Goal: Communication & Community: Answer question/provide support

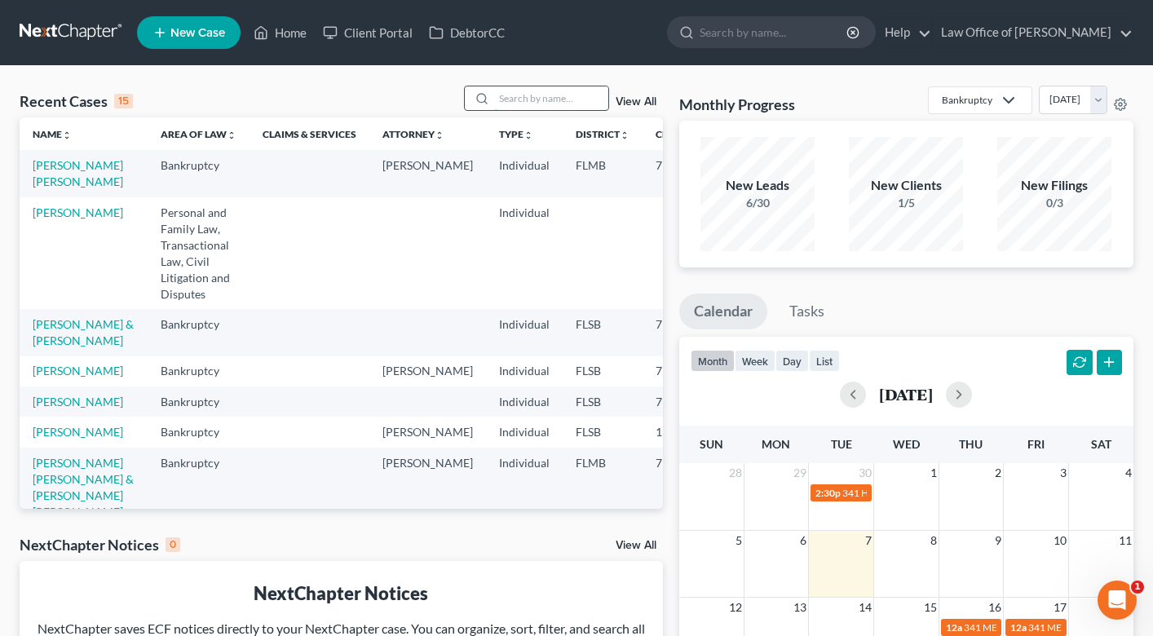
click at [507, 95] on input "search" at bounding box center [551, 98] width 114 height 24
type input "murillo"
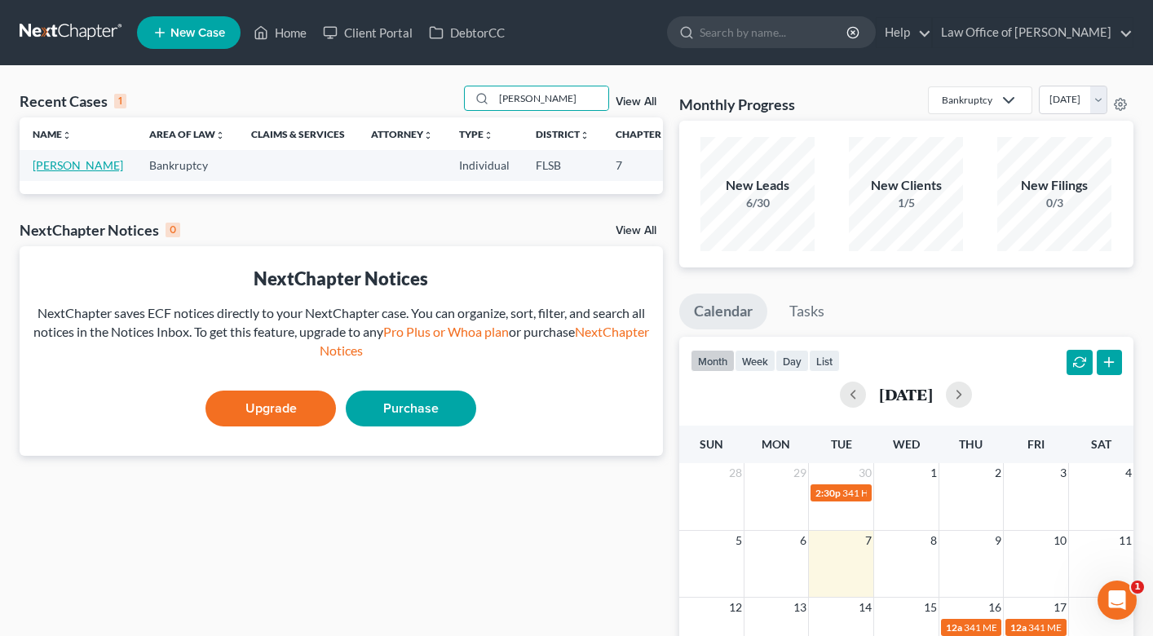
click at [56, 166] on link "Murillo, Abdel" at bounding box center [78, 165] width 90 height 14
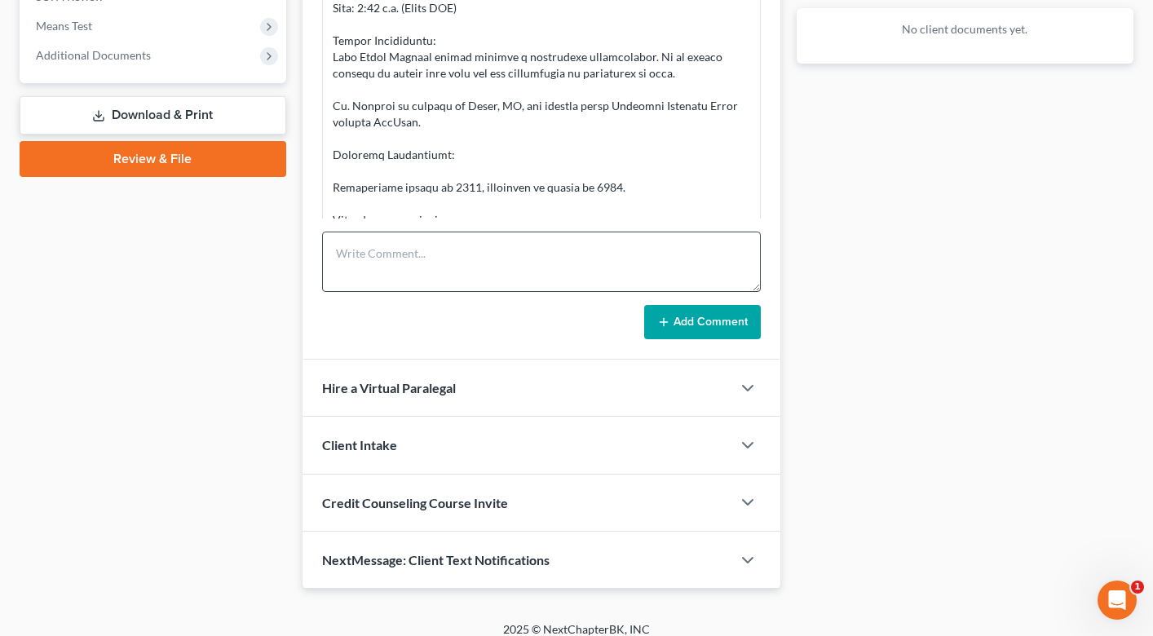
scroll to position [642, 0]
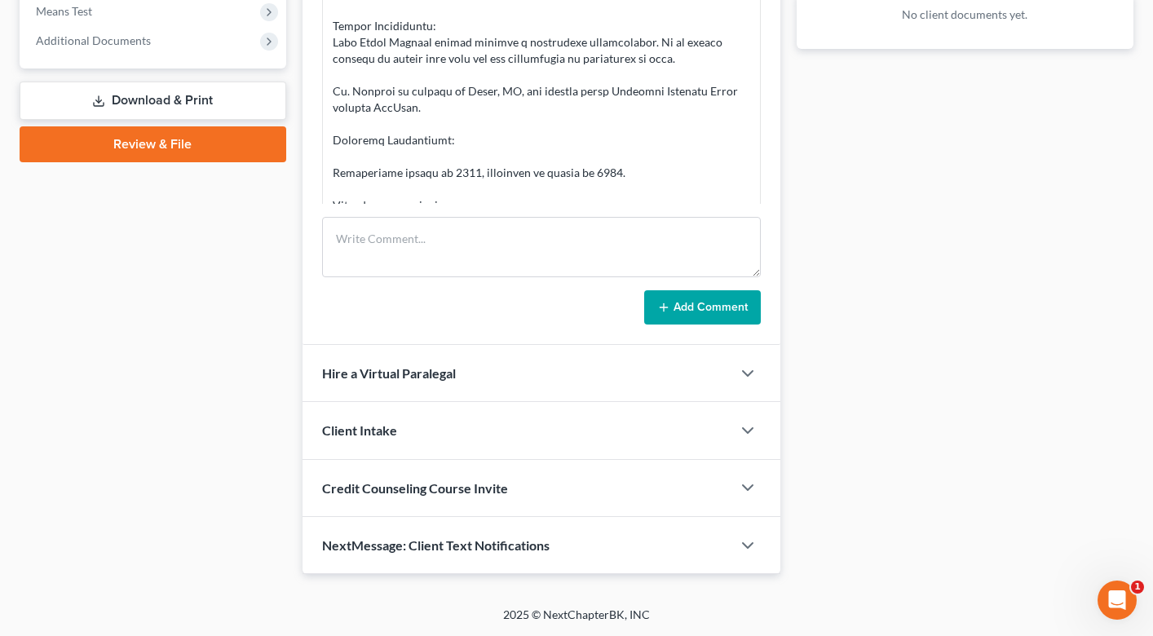
click at [496, 214] on div "Macarena Greczny 09:32AM, 10/07/2025 Add Comment" at bounding box center [541, 133] width 478 height 421
click at [495, 249] on textarea at bounding box center [541, 247] width 439 height 60
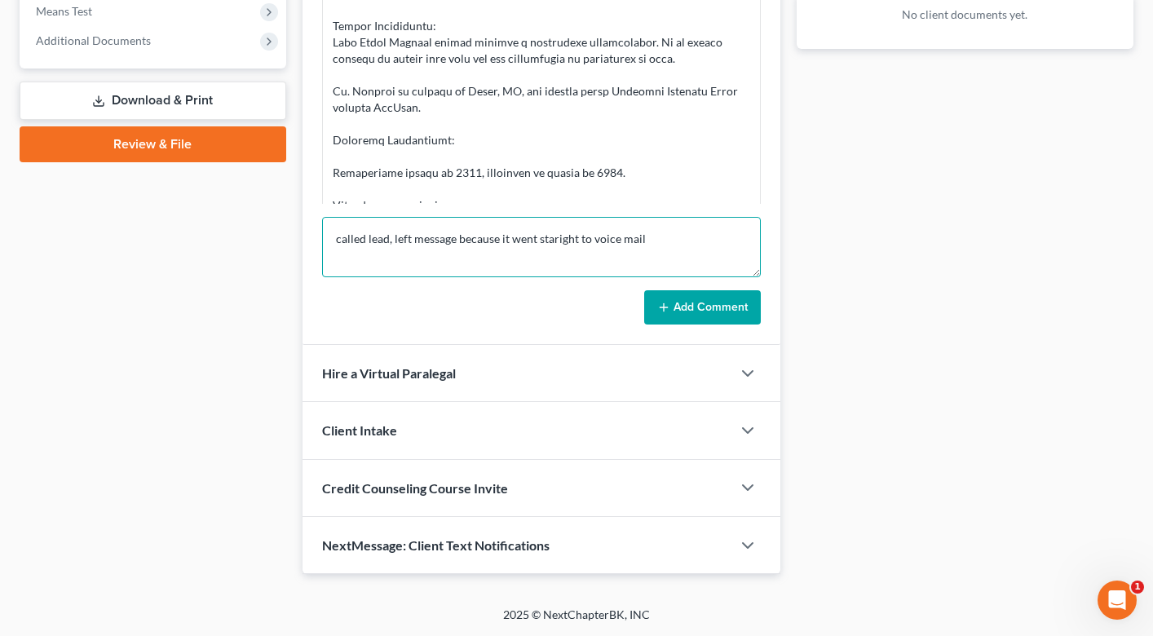
click at [553, 238] on textarea "called lead, left message because it went staright to voice mail" at bounding box center [541, 247] width 439 height 60
type textarea "called lead, left message because it went straight to voice mail"
click at [699, 308] on button "Add Comment" at bounding box center [702, 307] width 117 height 34
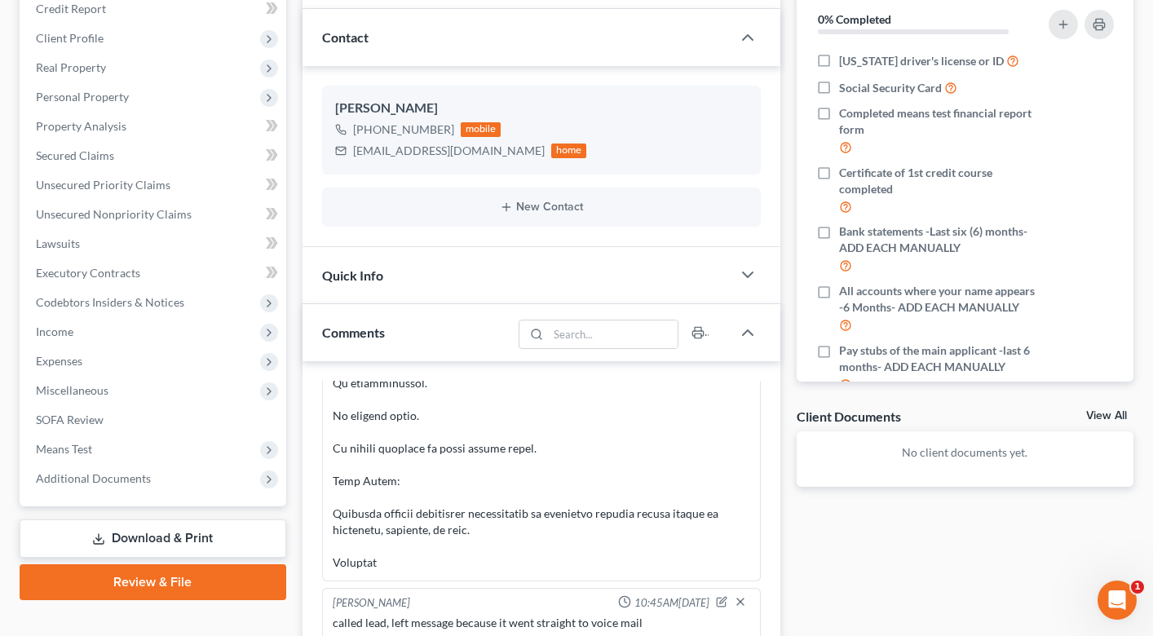
scroll to position [0, 0]
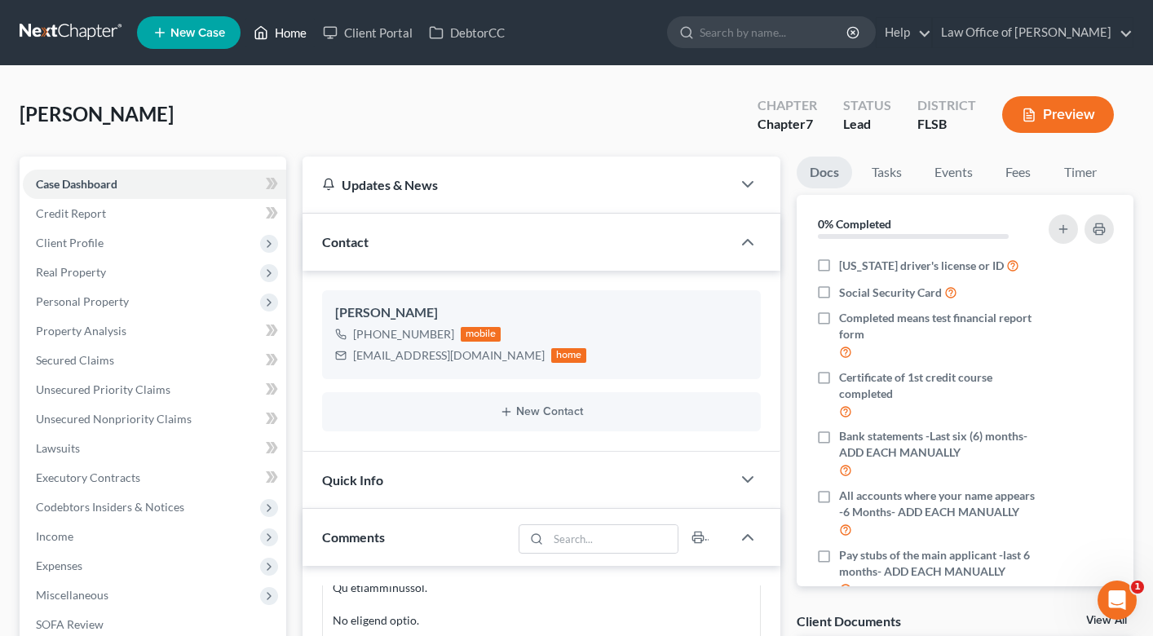
click at [299, 23] on link "Home" at bounding box center [279, 32] width 69 height 29
